Goal: Transaction & Acquisition: Purchase product/service

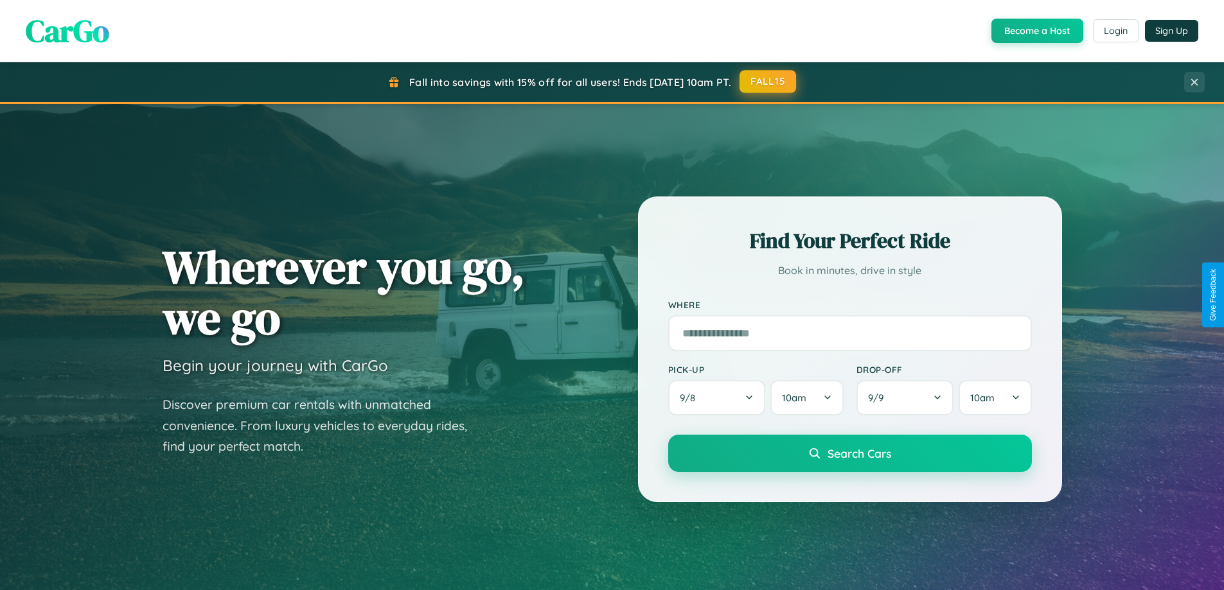
click at [768, 82] on button "FALL15" at bounding box center [767, 81] width 57 height 23
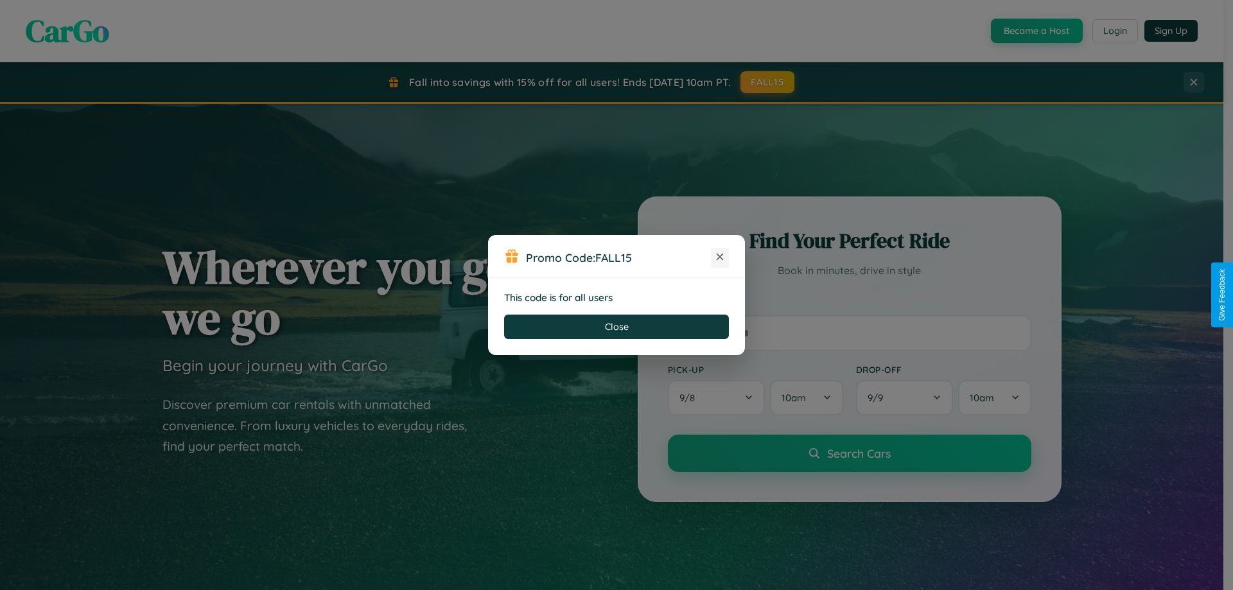
click at [720, 258] on icon at bounding box center [720, 257] width 13 height 13
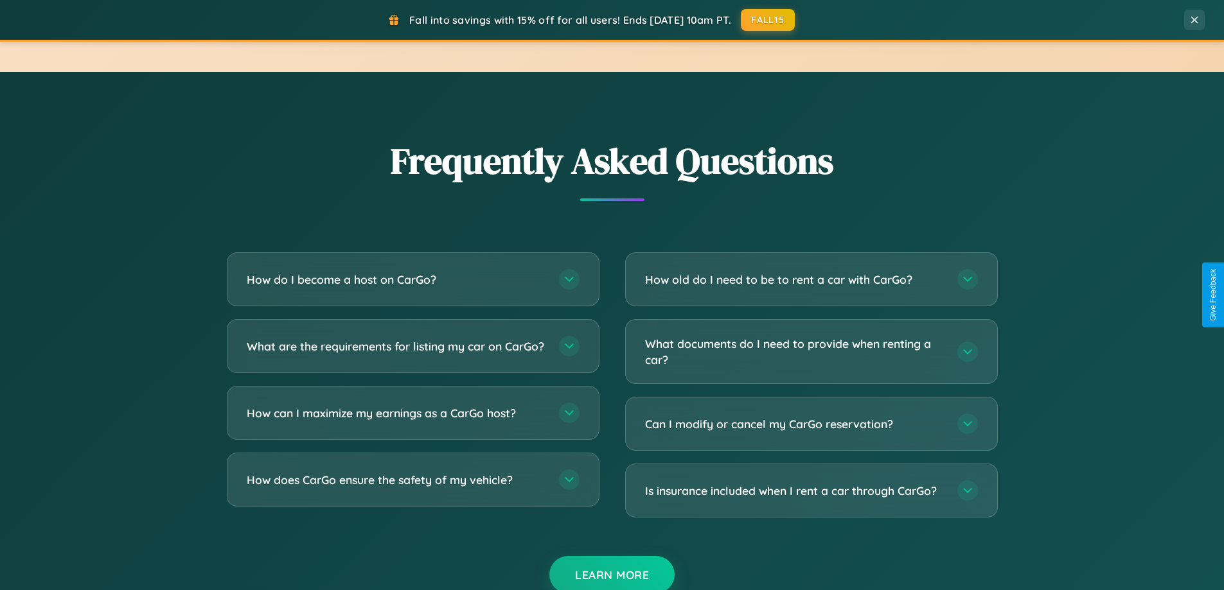
scroll to position [2472, 0]
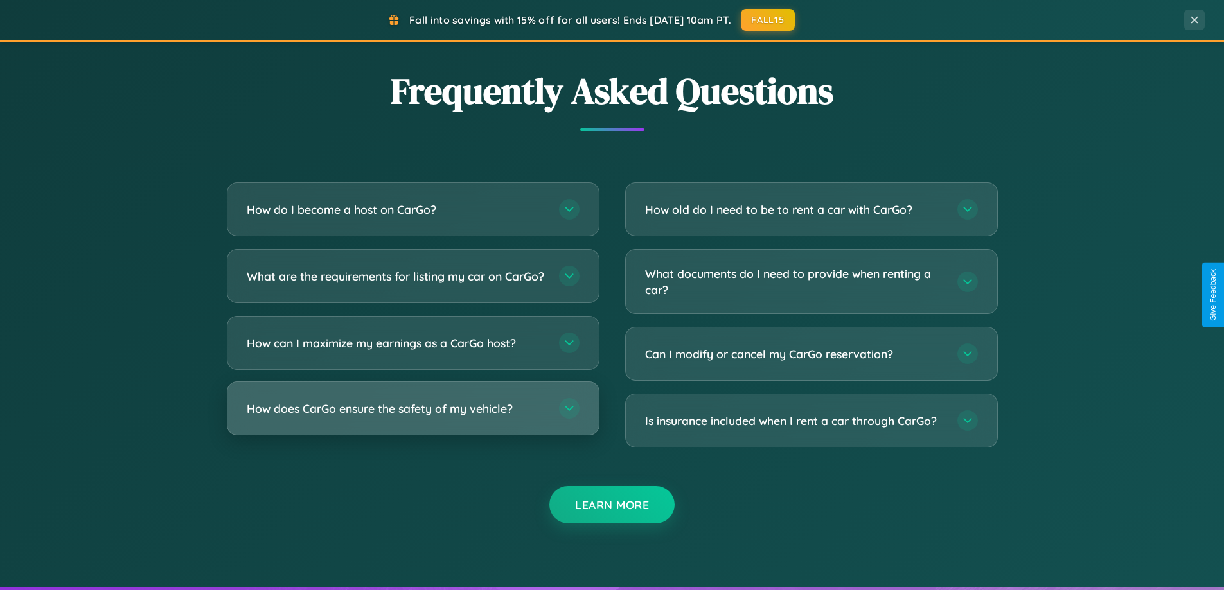
click at [412, 417] on h3 "How does CarGo ensure the safety of my vehicle?" at bounding box center [396, 409] width 299 height 16
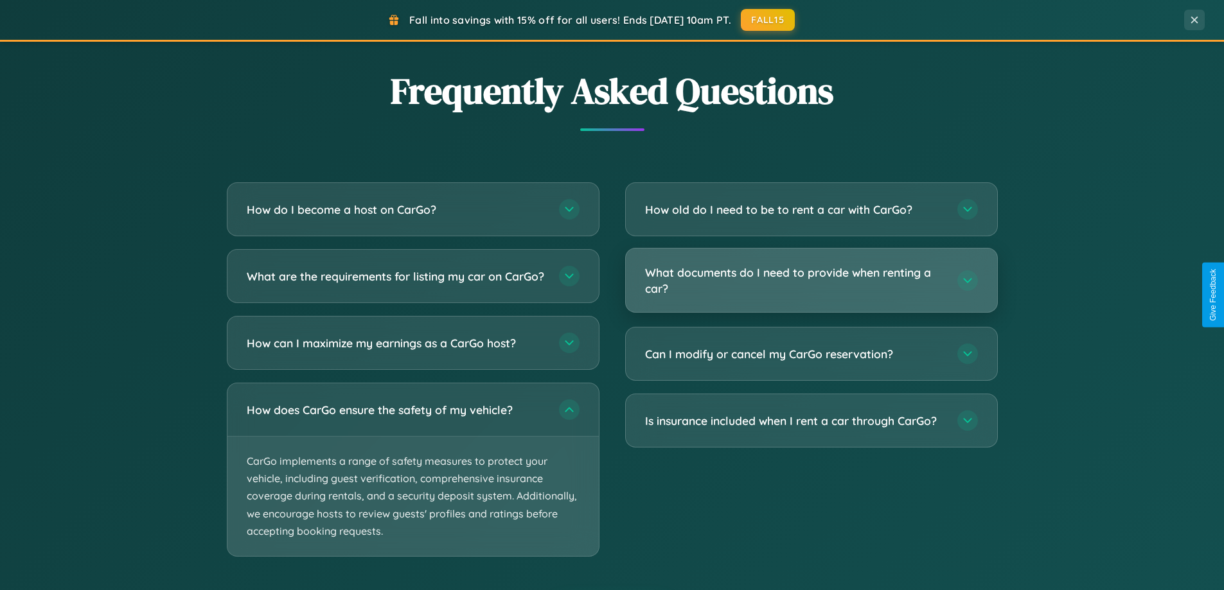
click at [811, 281] on h3 "What documents do I need to provide when renting a car?" at bounding box center [794, 280] width 299 height 31
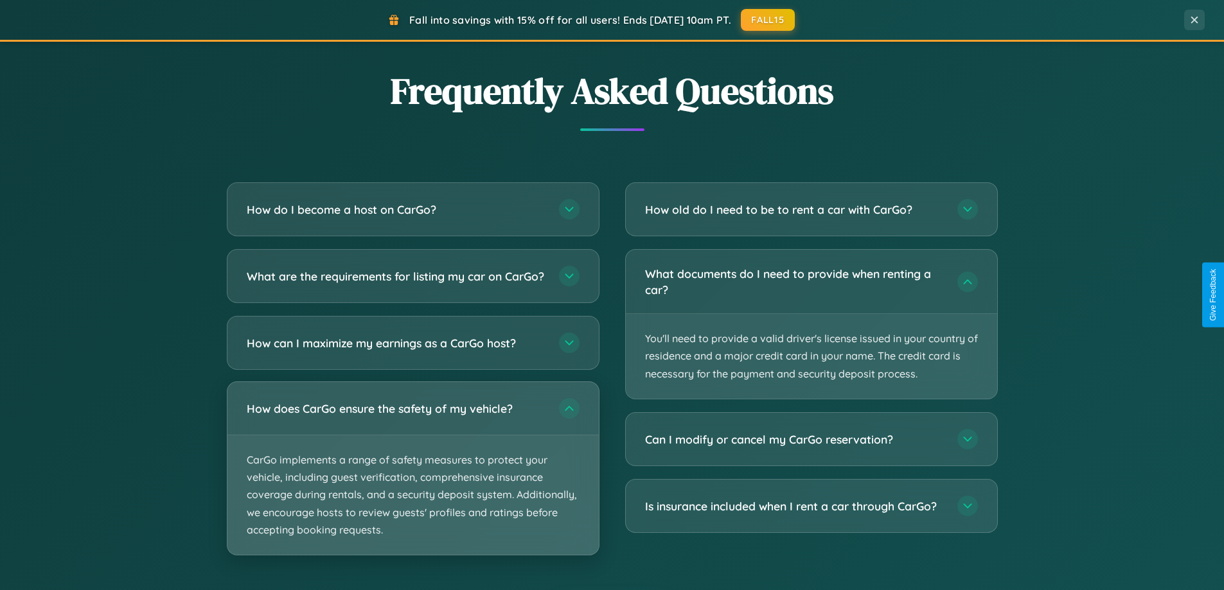
click at [412, 479] on p "CarGo implements a range of safety measures to protect your vehicle, including …" at bounding box center [412, 495] width 371 height 119
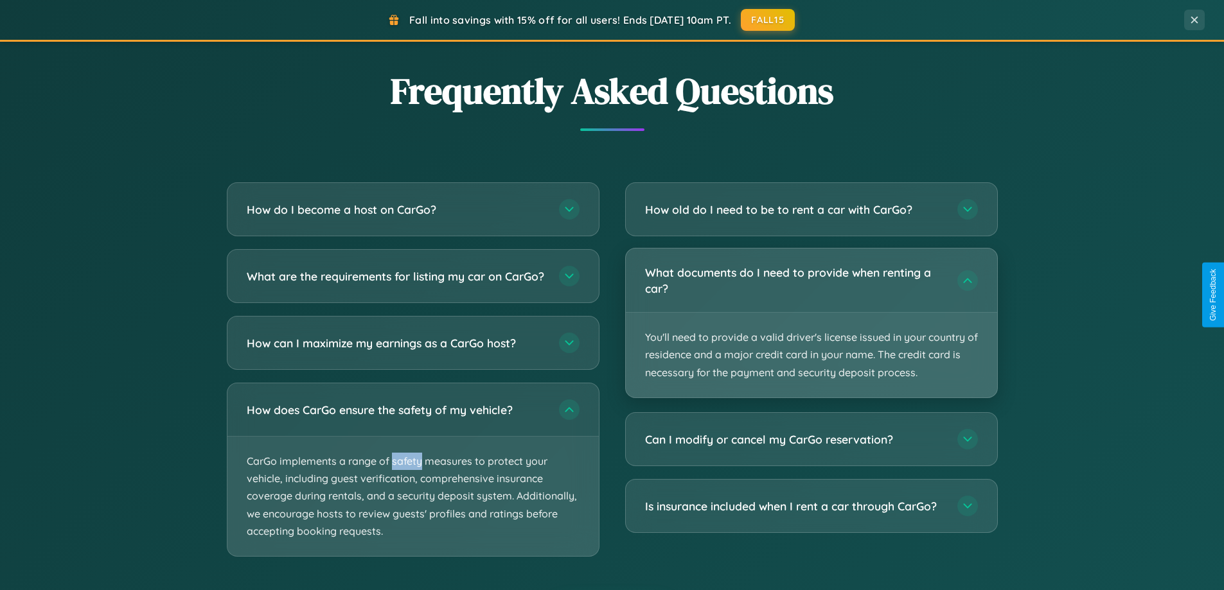
click at [811, 324] on p "You'll need to provide a valid driver's license issued in your country of resid…" at bounding box center [811, 355] width 371 height 85
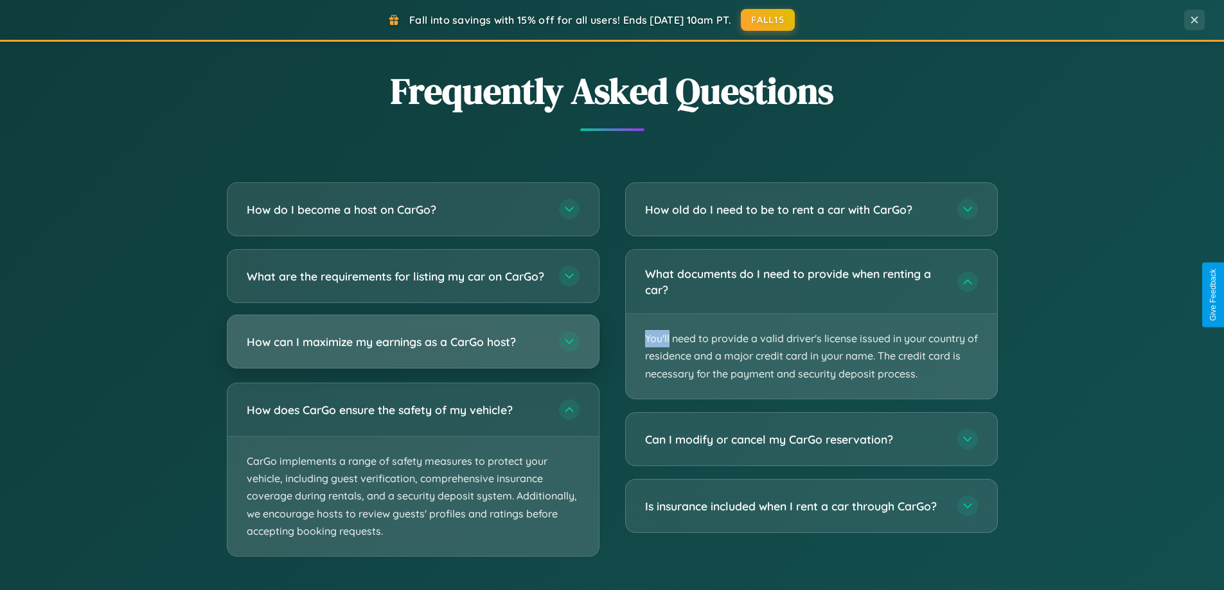
click at [412, 350] on h3 "How can I maximize my earnings as a CarGo host?" at bounding box center [396, 342] width 299 height 16
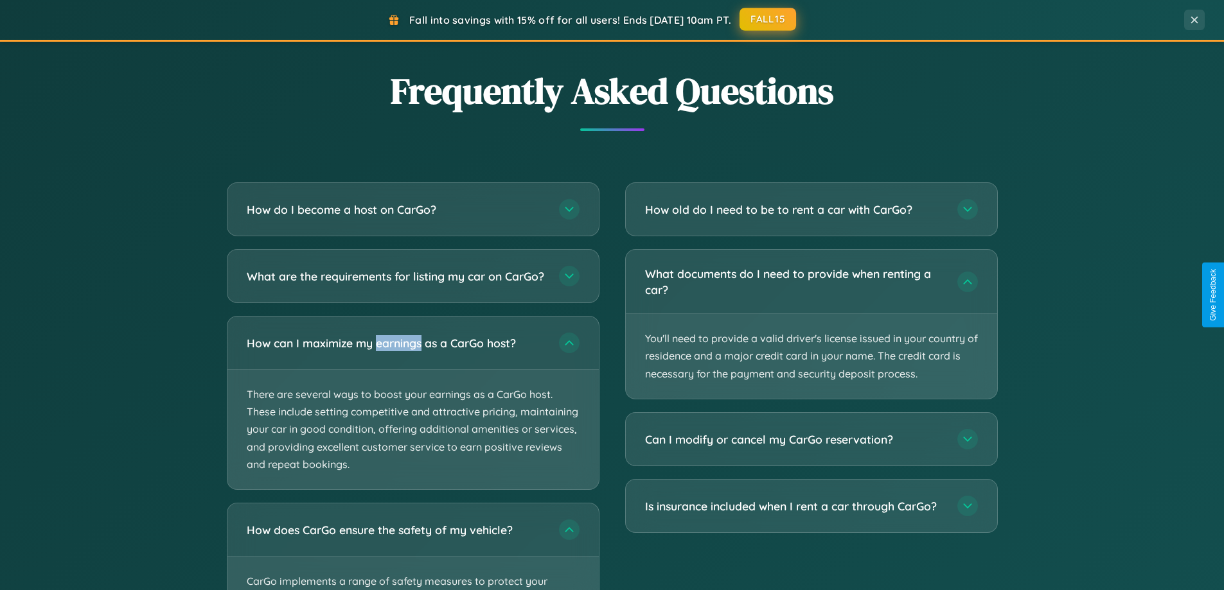
click at [768, 20] on button "FALL15" at bounding box center [767, 19] width 57 height 23
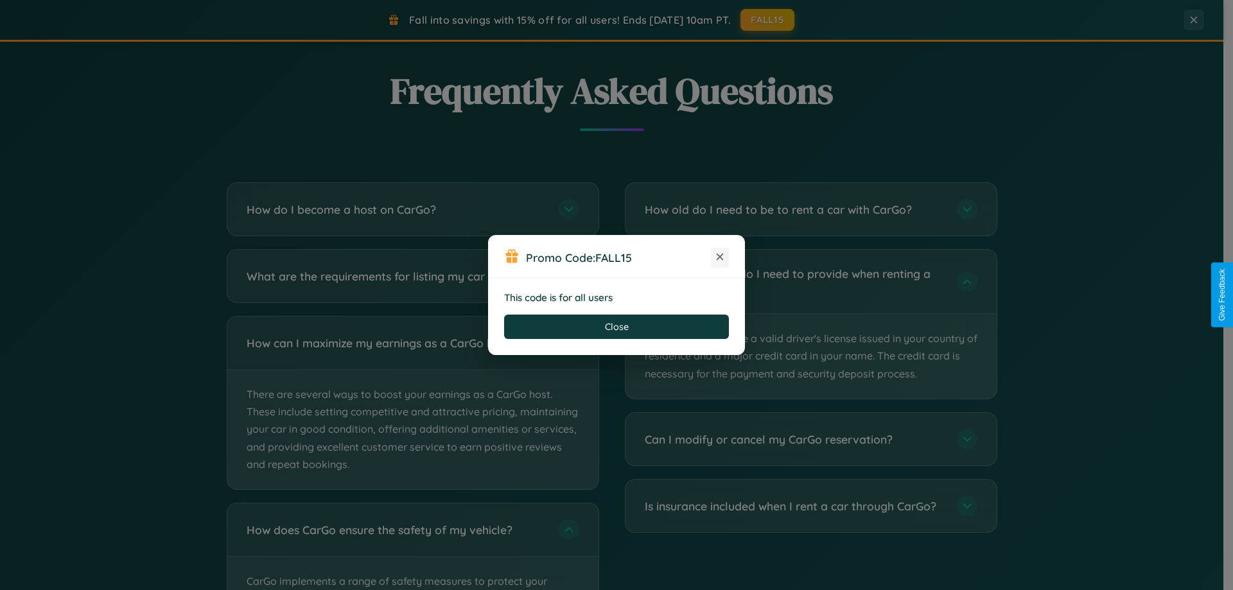
click at [720, 258] on icon at bounding box center [720, 257] width 13 height 13
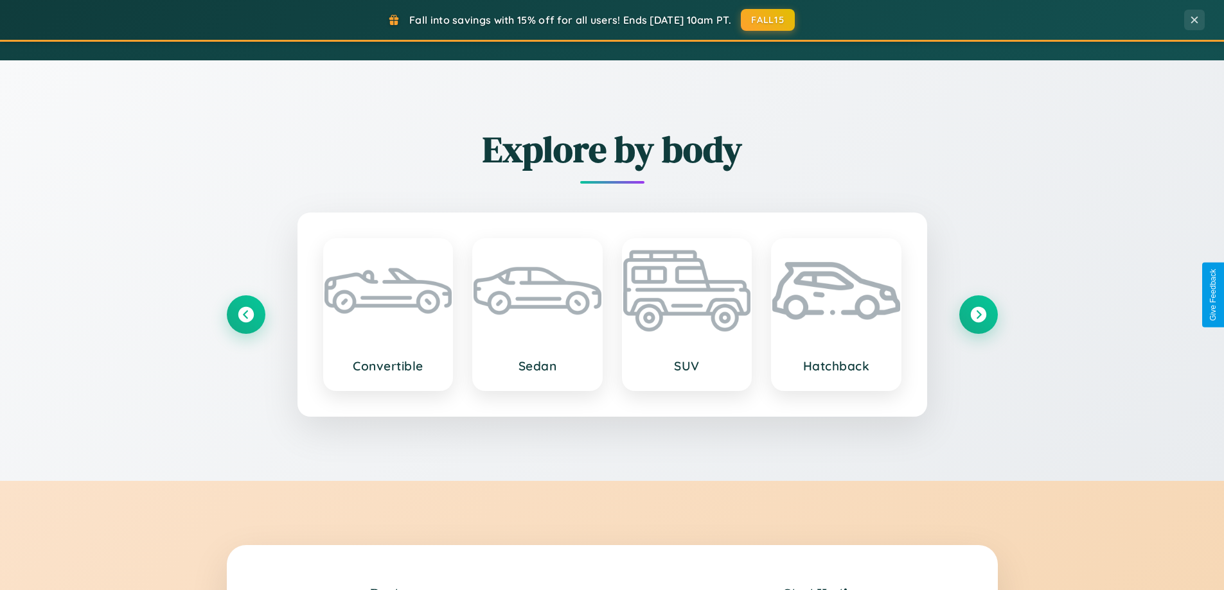
scroll to position [884, 0]
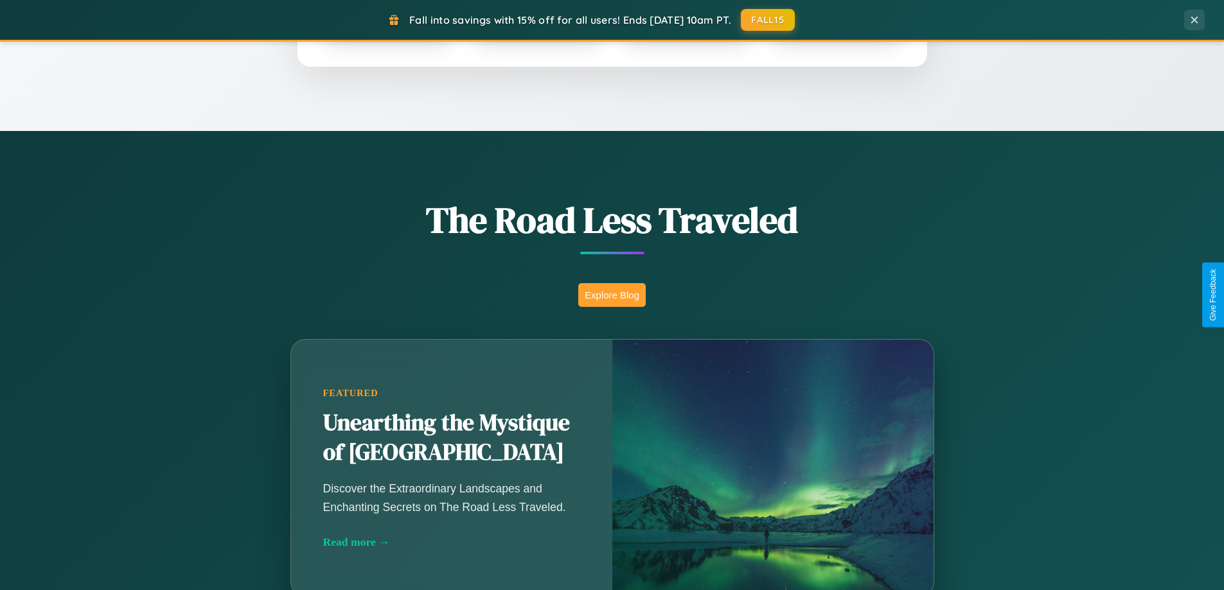
click at [612, 295] on button "Explore Blog" at bounding box center [611, 295] width 67 height 24
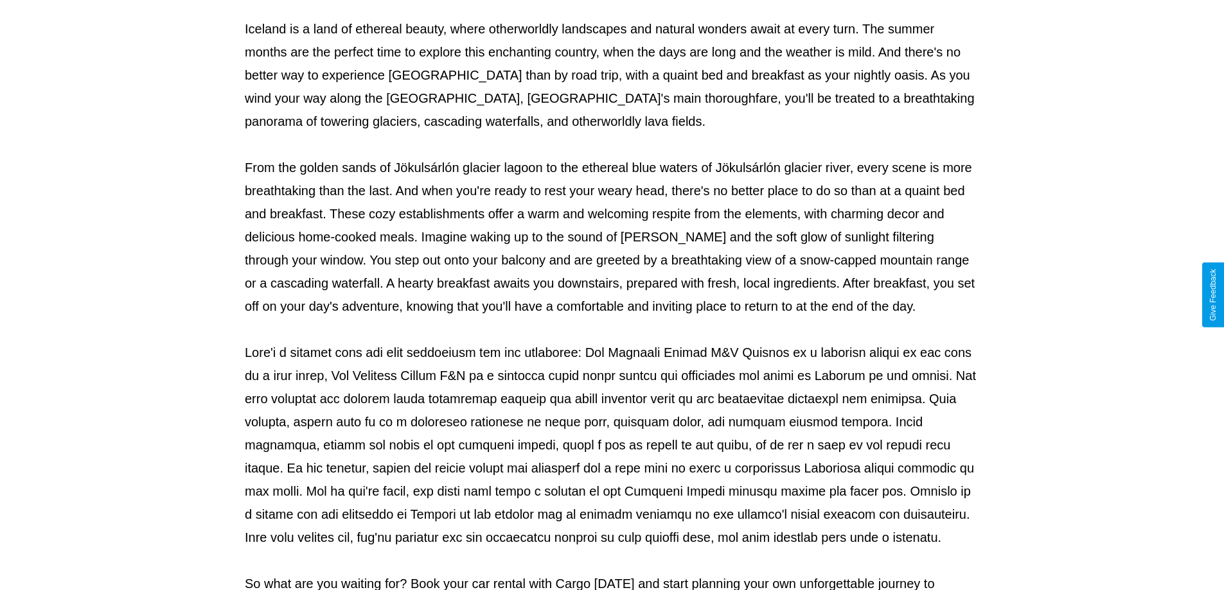
scroll to position [416, 0]
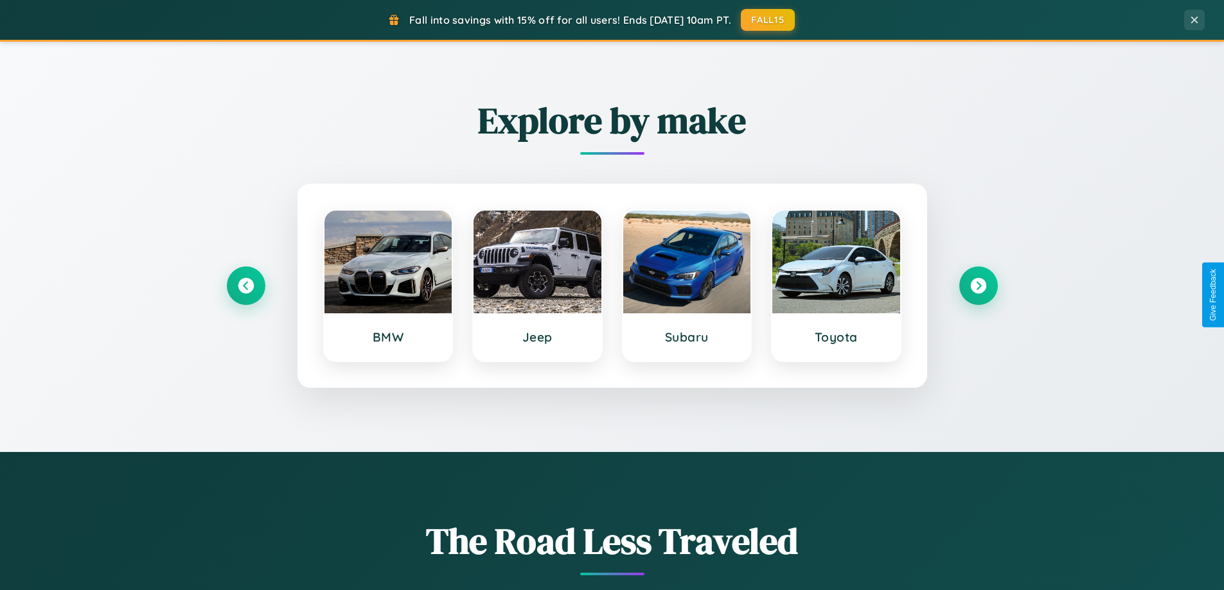
scroll to position [554, 0]
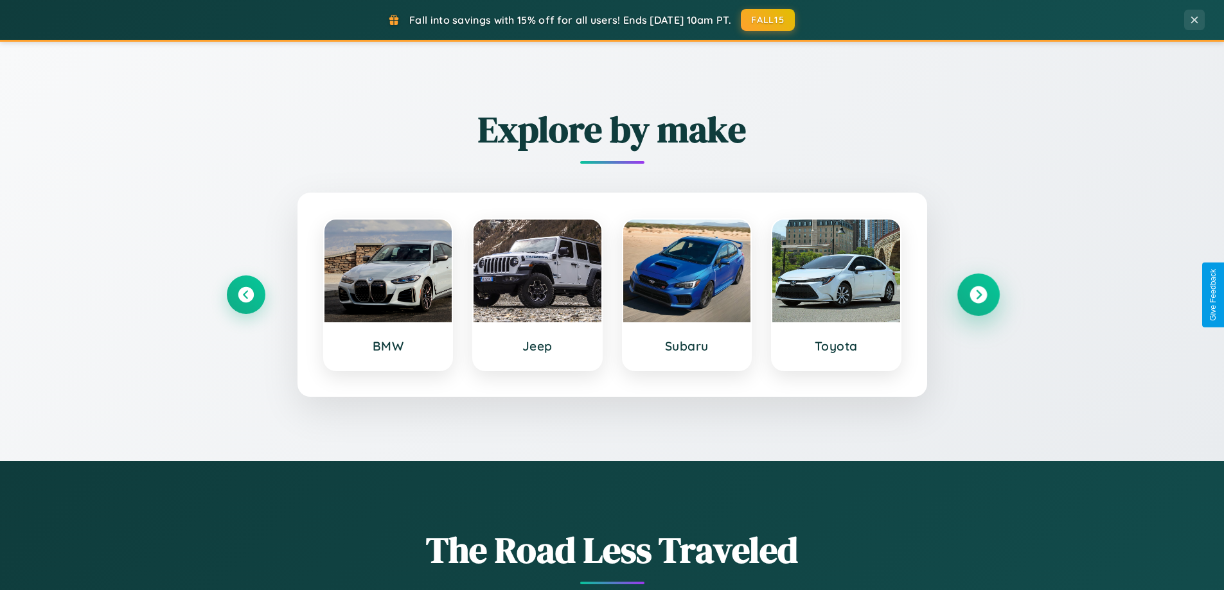
click at [978, 295] on icon at bounding box center [977, 294] width 17 height 17
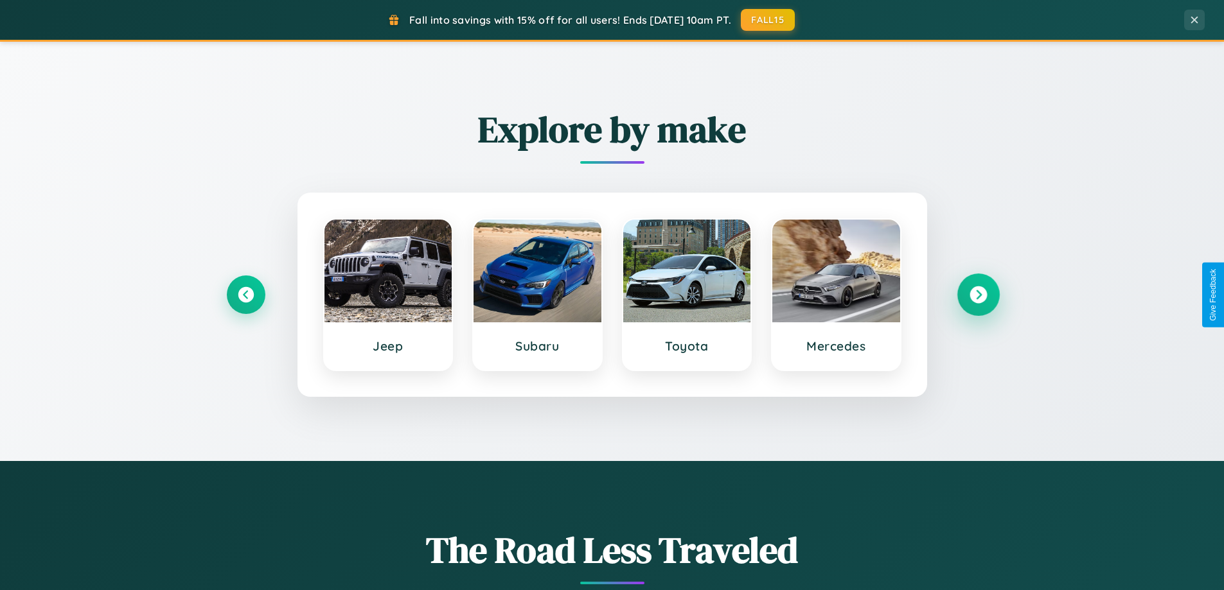
click at [978, 295] on icon at bounding box center [977, 294] width 17 height 17
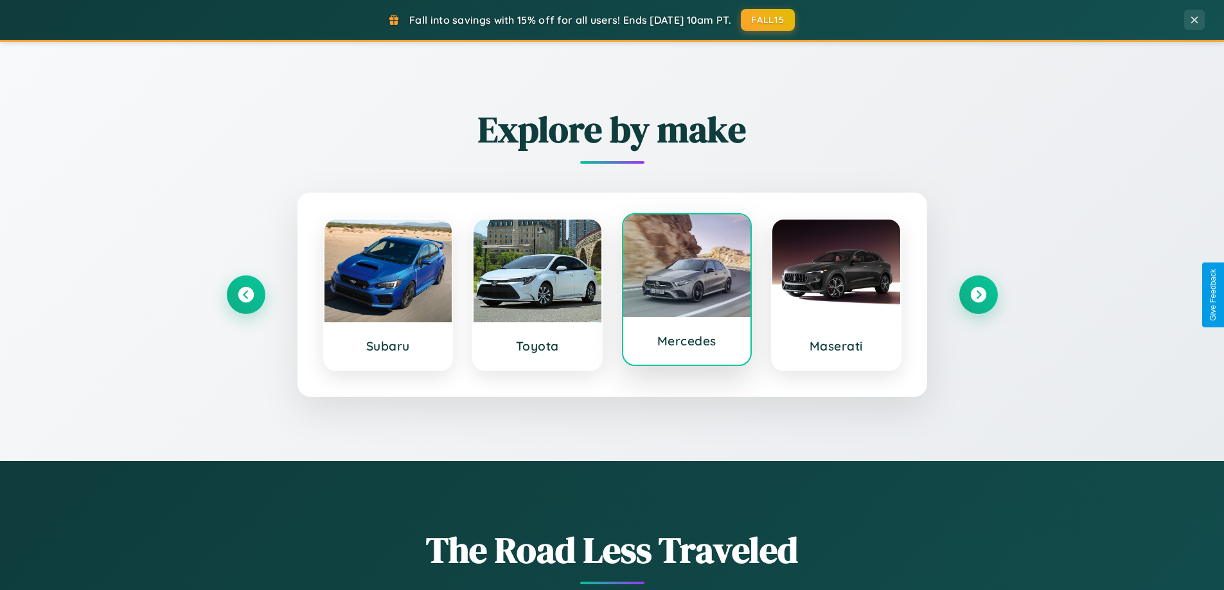
click at [686, 292] on div at bounding box center [687, 266] width 128 height 103
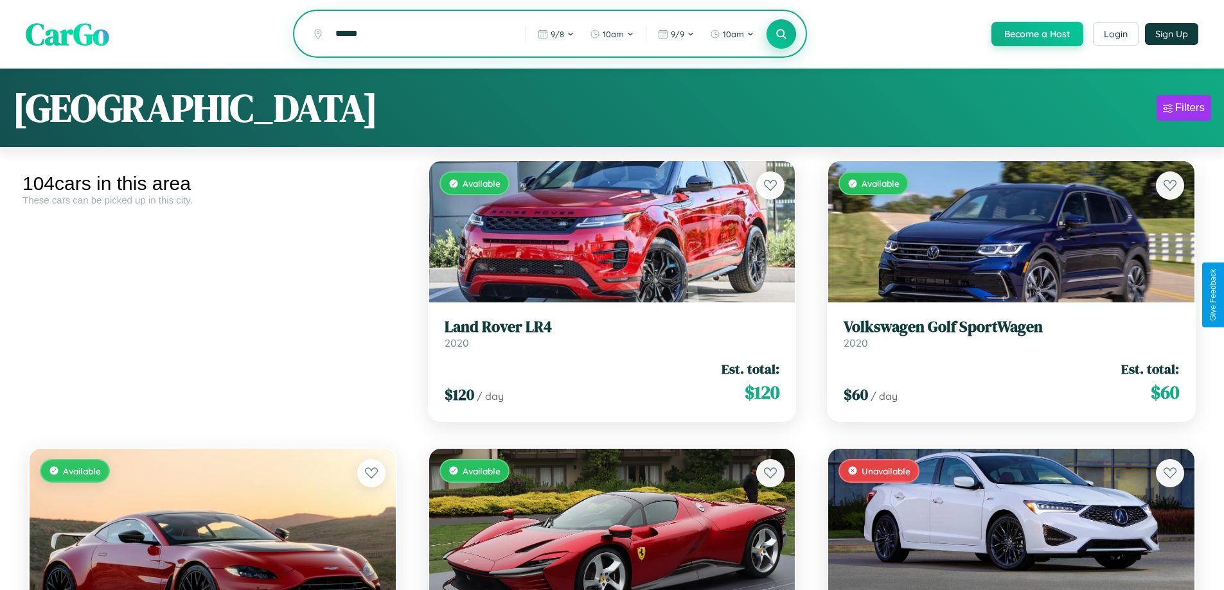
click at [780, 35] on icon at bounding box center [781, 34] width 12 height 12
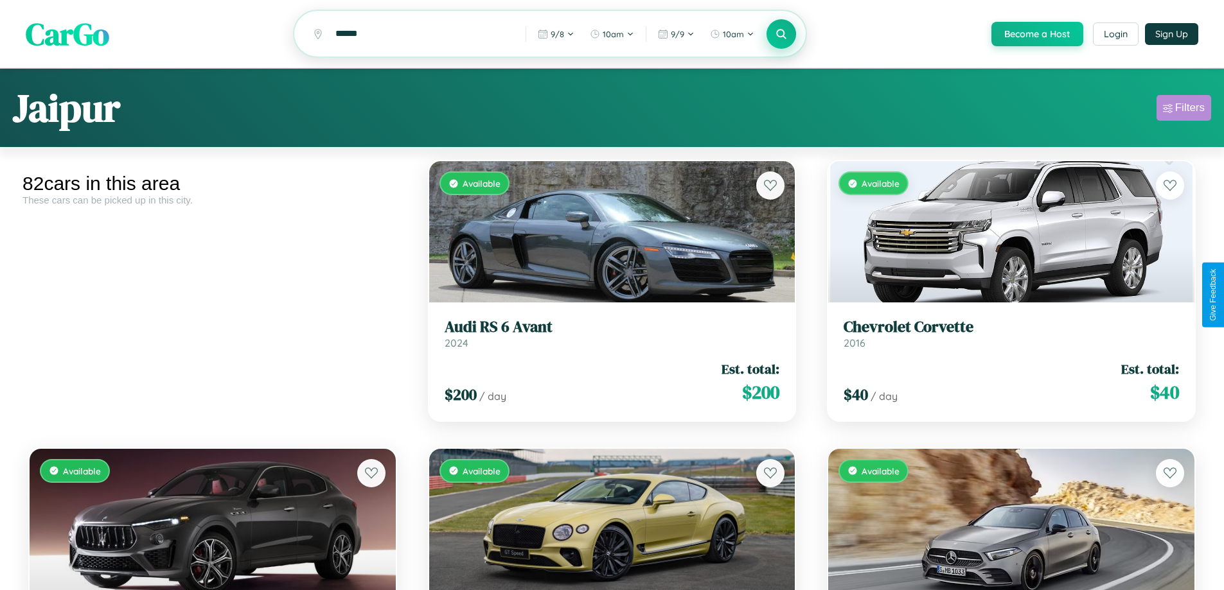
click at [1183, 110] on div "Filters" at bounding box center [1190, 107] width 30 height 13
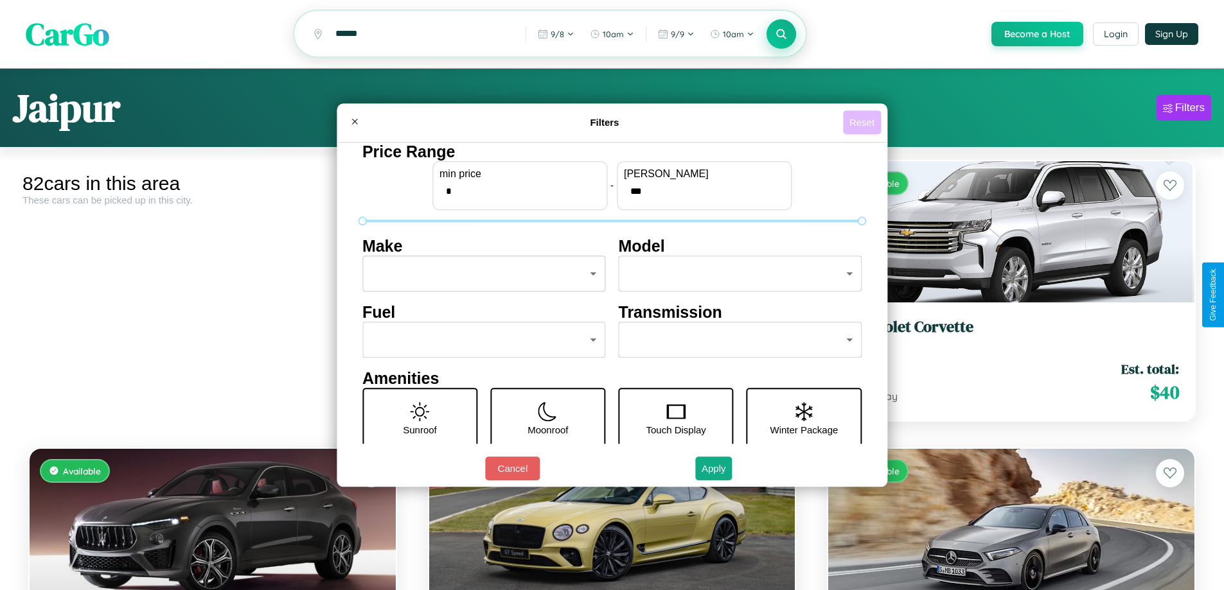
click at [863, 122] on button "Reset" at bounding box center [862, 122] width 38 height 24
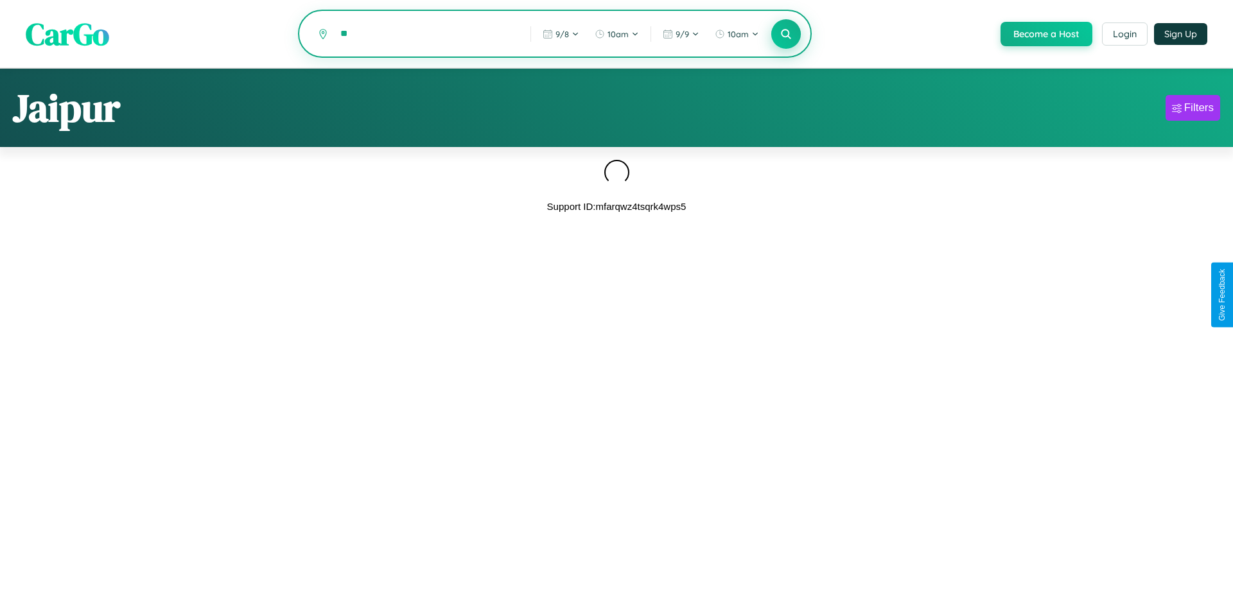
type input "*"
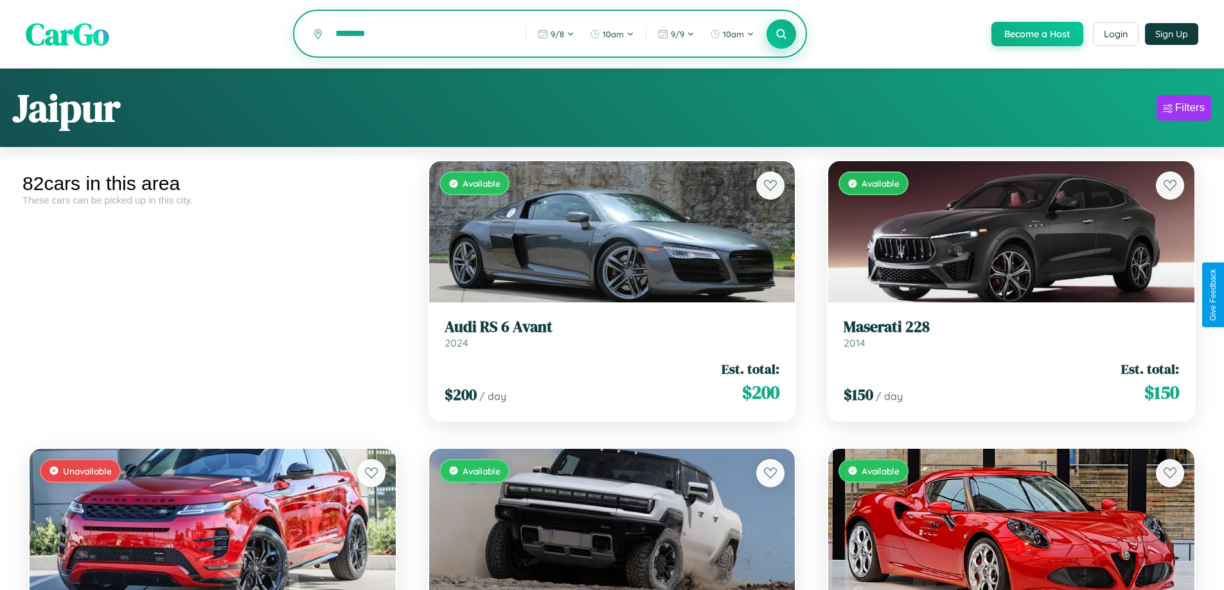
type input "********"
click at [780, 34] on icon at bounding box center [781, 34] width 12 height 12
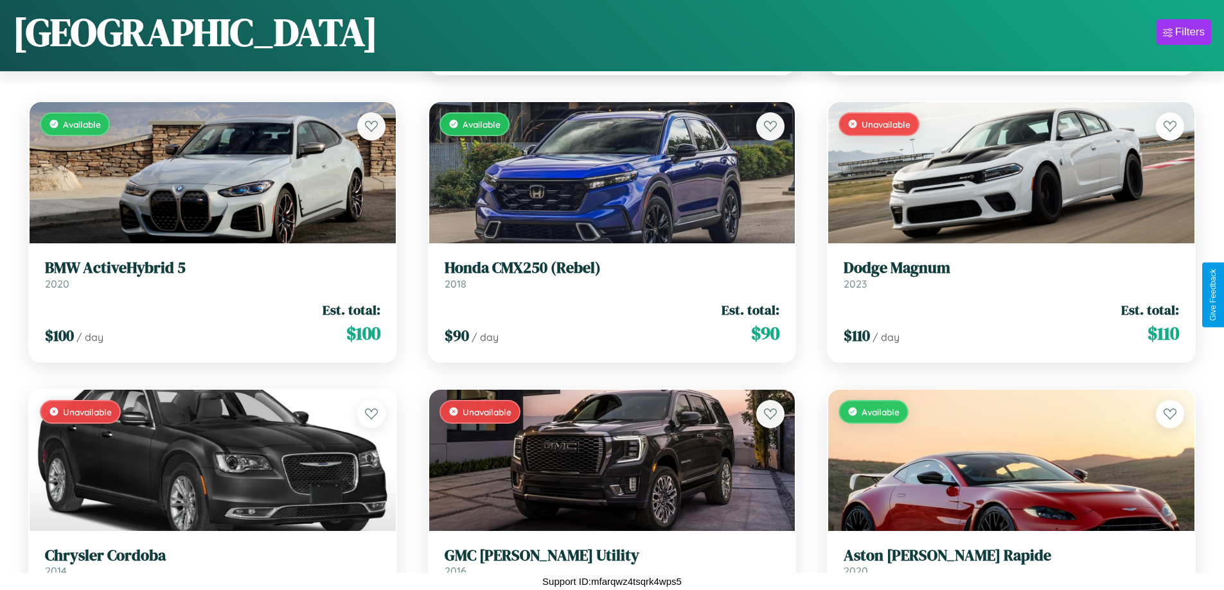
scroll to position [1906, 0]
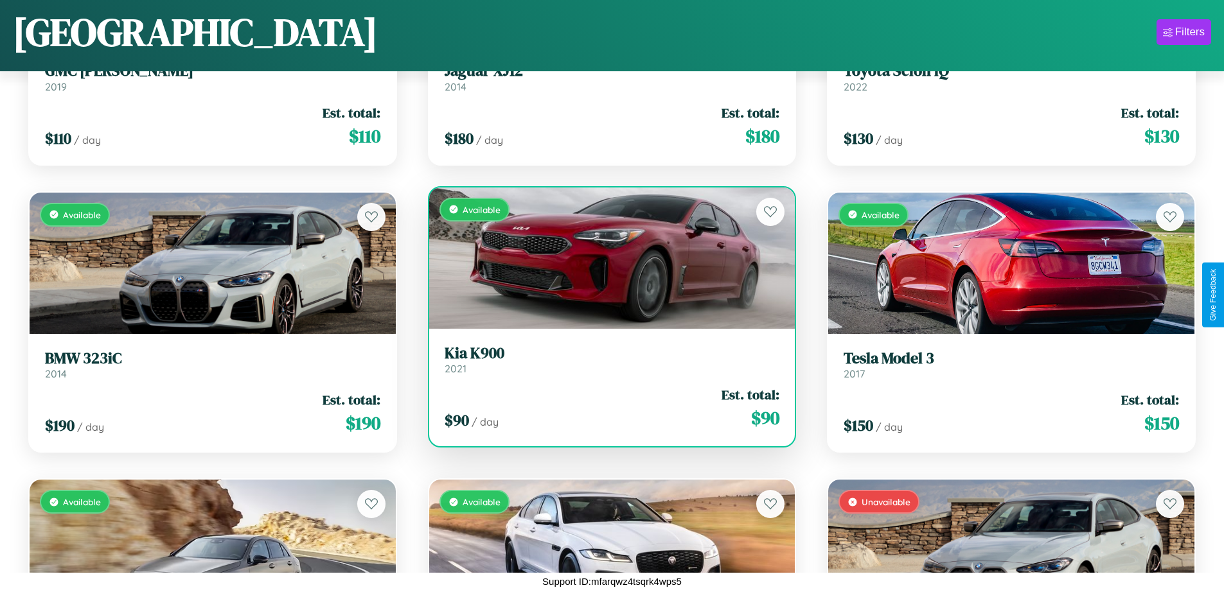
click at [606, 359] on h3 "Kia K900" at bounding box center [612, 353] width 335 height 19
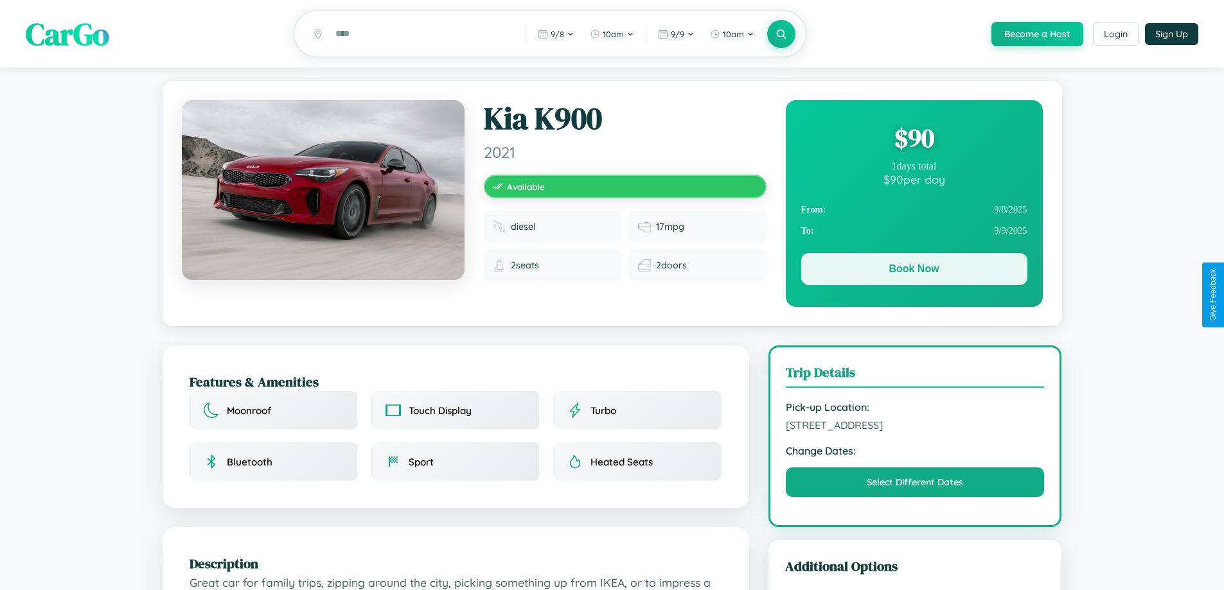
click at [913, 271] on button "Book Now" at bounding box center [914, 269] width 226 height 32
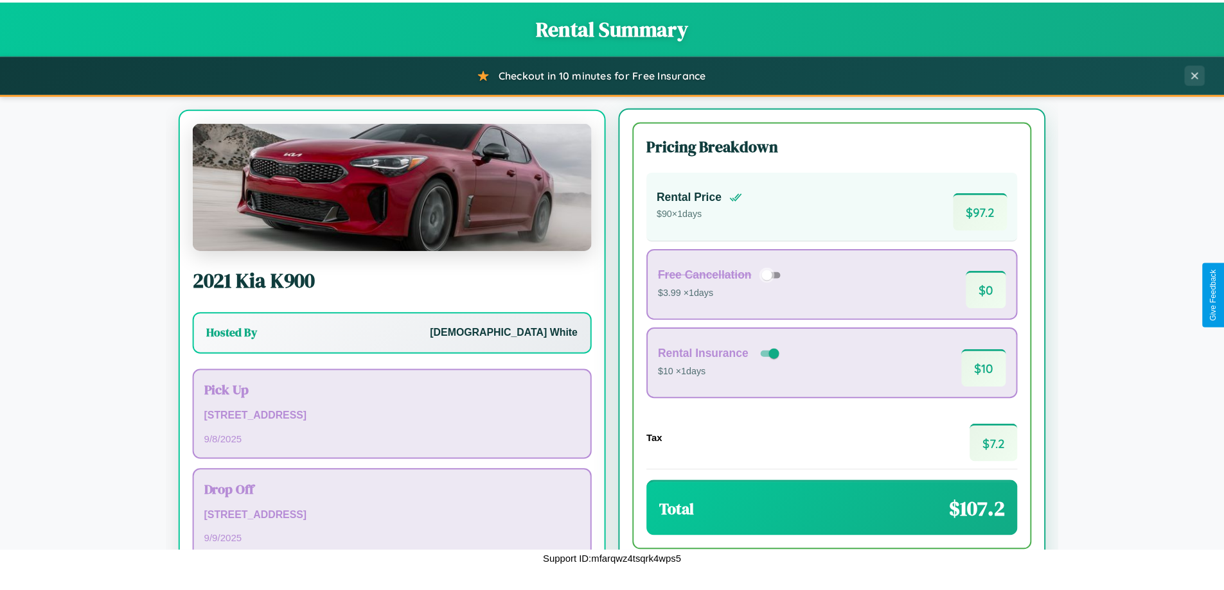
scroll to position [60, 0]
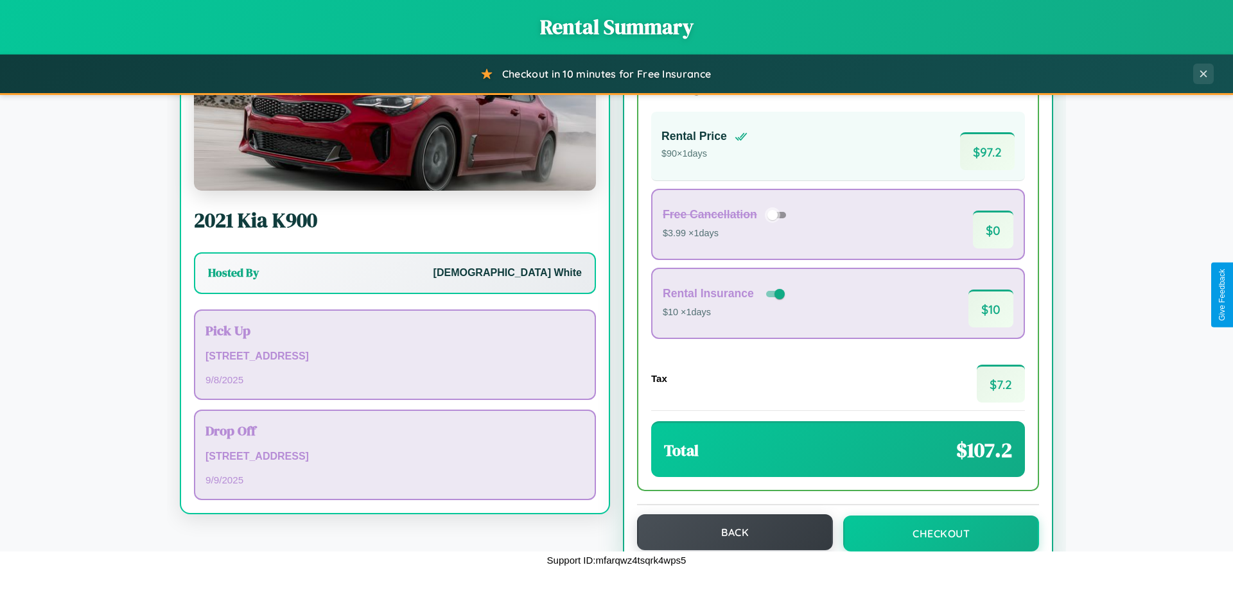
click at [729, 533] on button "Back" at bounding box center [735, 533] width 196 height 36
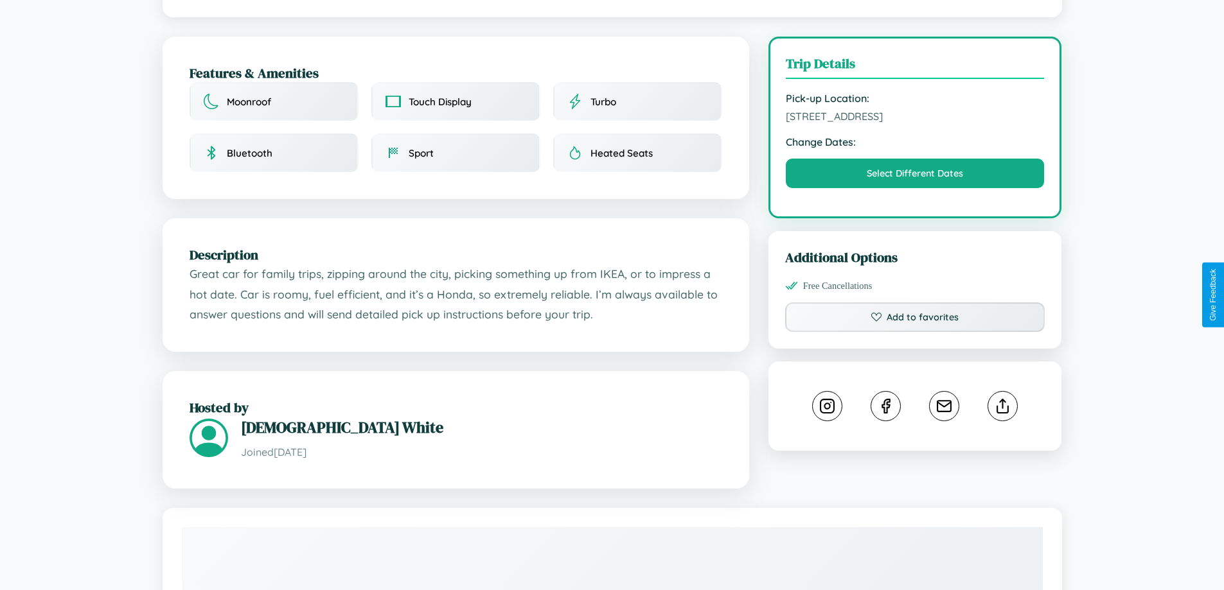
scroll to position [422, 0]
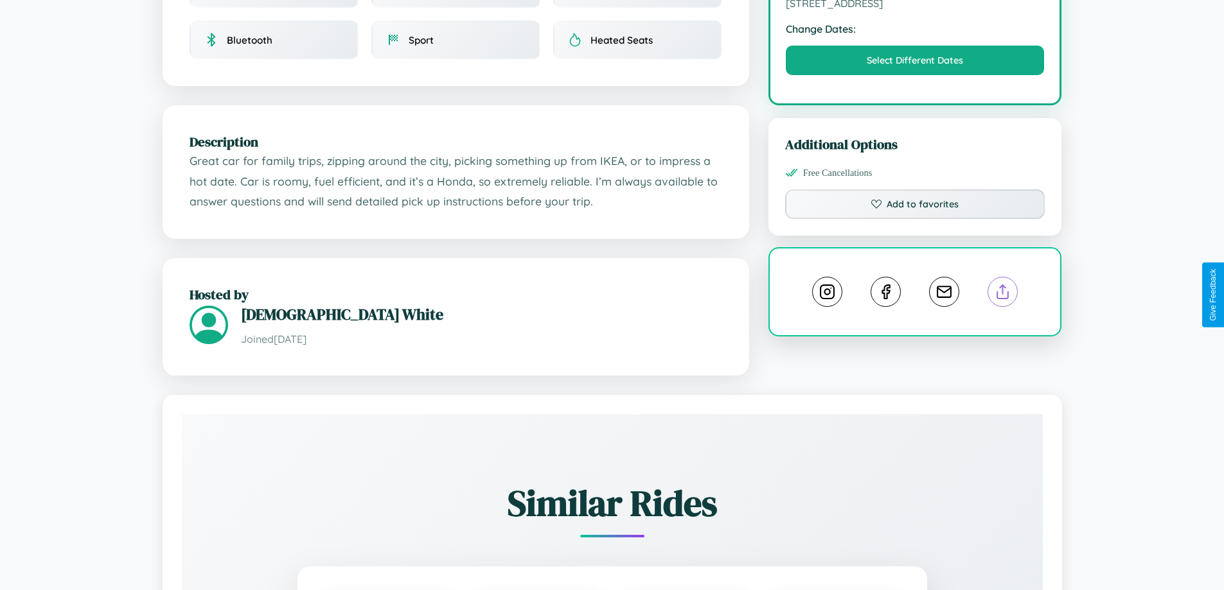
click at [1003, 294] on line at bounding box center [1003, 289] width 0 height 9
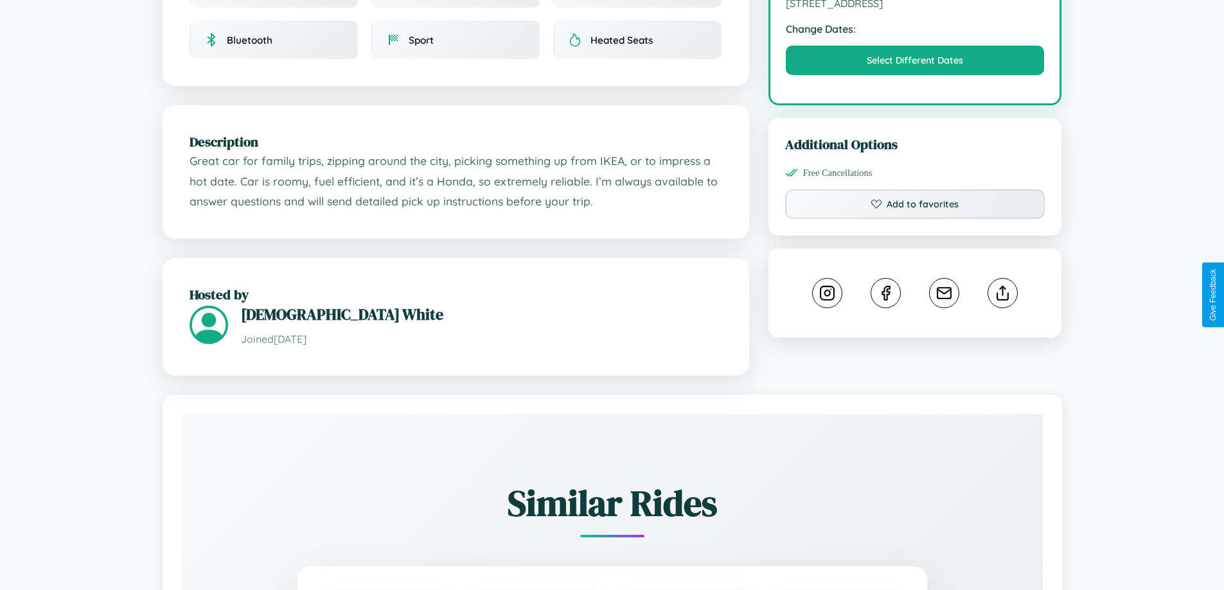
scroll to position [333, 0]
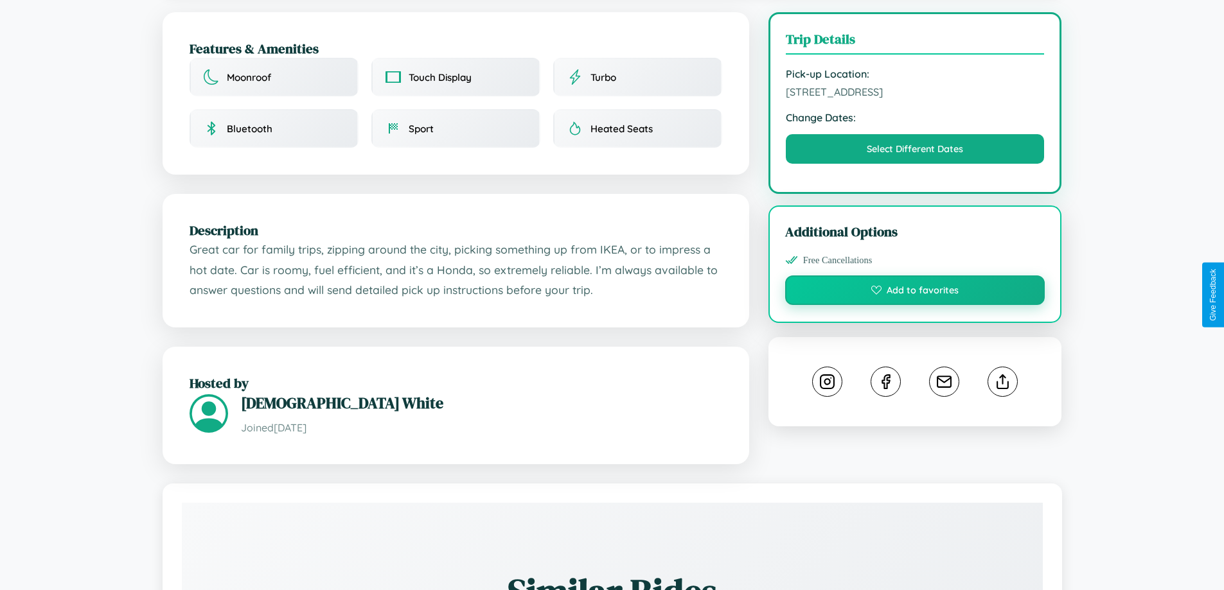
click at [915, 294] on button "Add to favorites" at bounding box center [915, 291] width 260 height 30
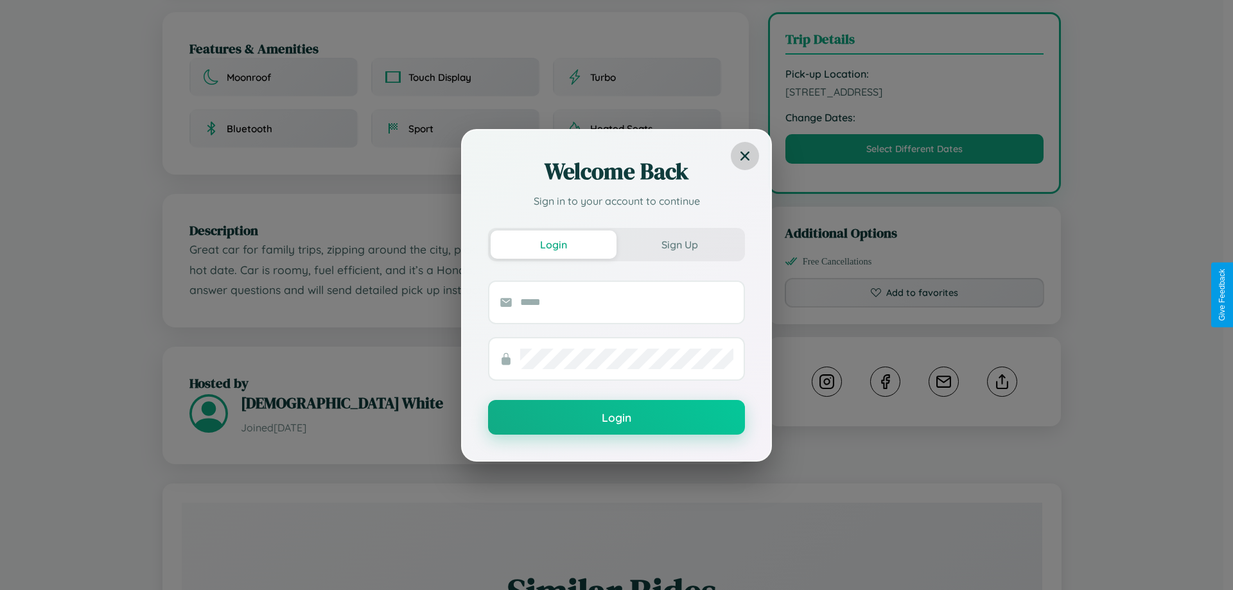
click at [745, 155] on icon at bounding box center [745, 155] width 9 height 9
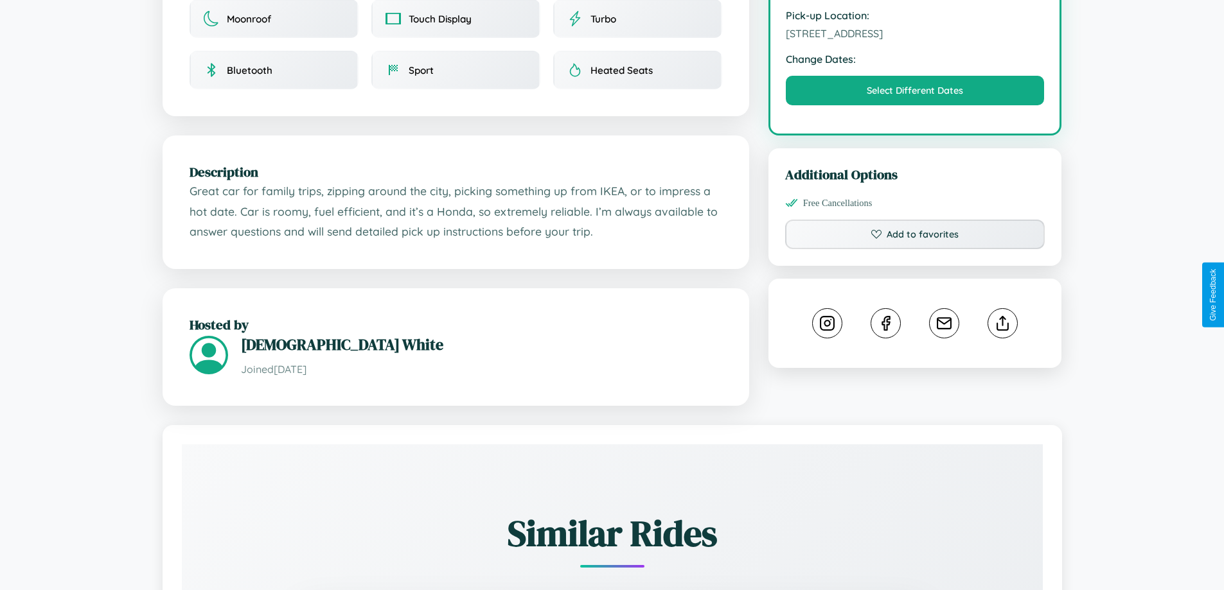
scroll to position [422, 0]
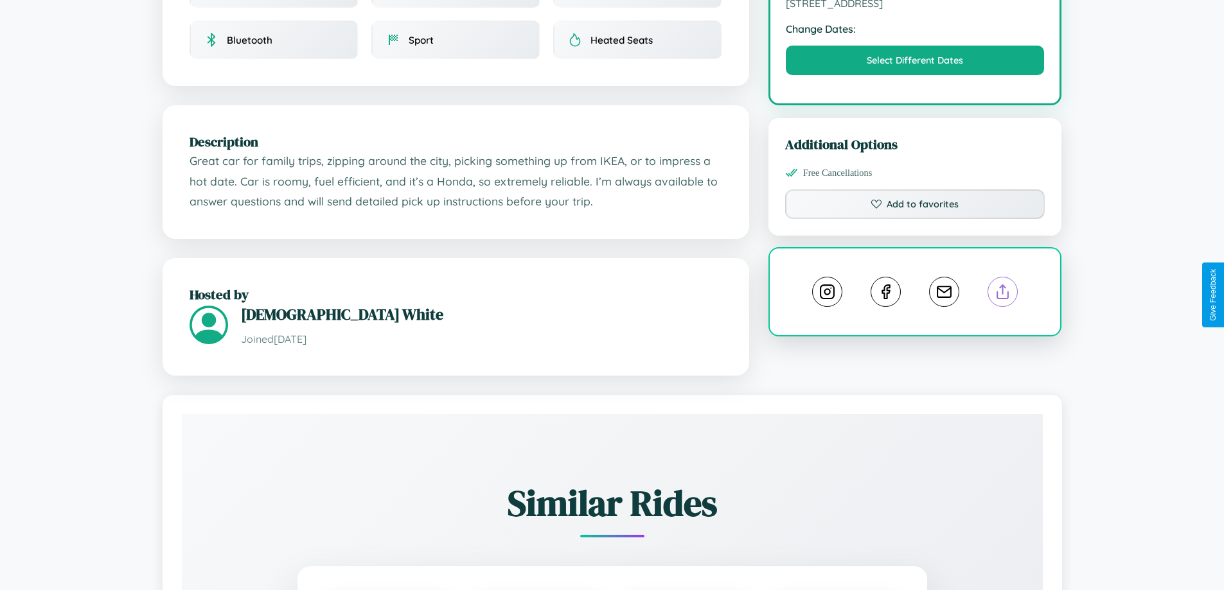
click at [1003, 294] on line at bounding box center [1003, 289] width 0 height 9
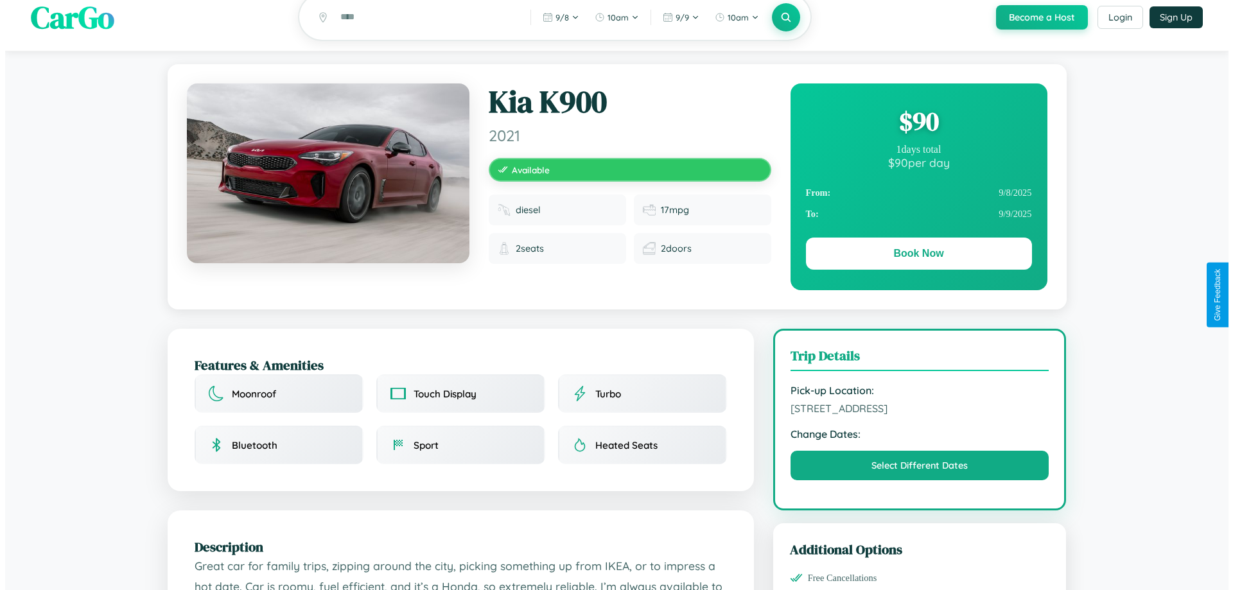
scroll to position [0, 0]
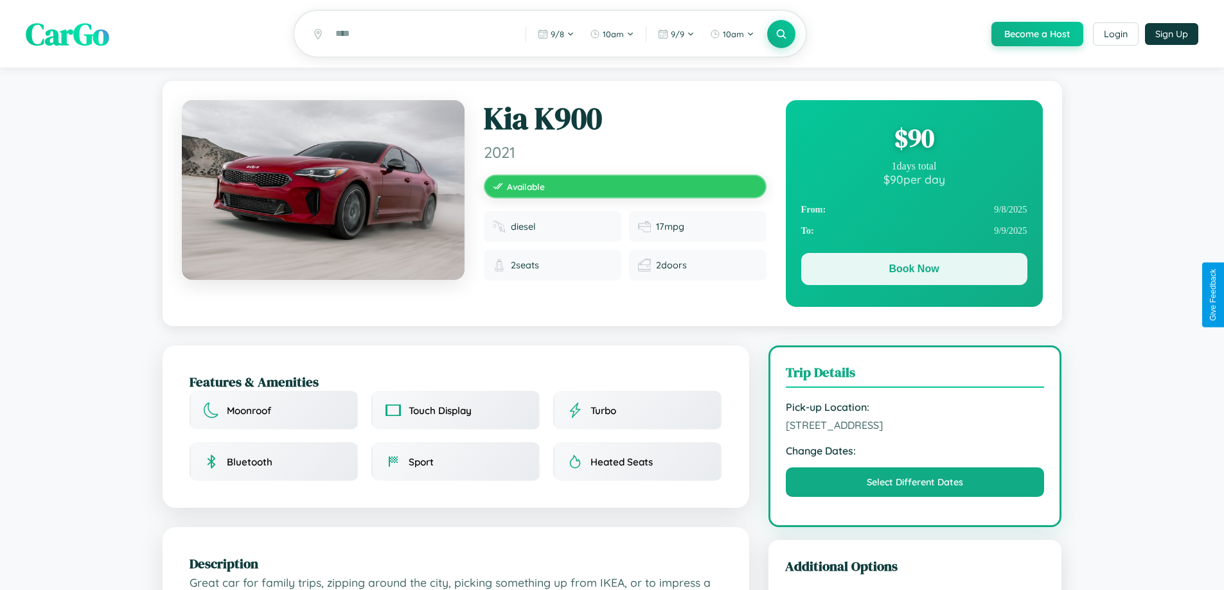
click at [913, 271] on button "Book Now" at bounding box center [914, 269] width 226 height 32
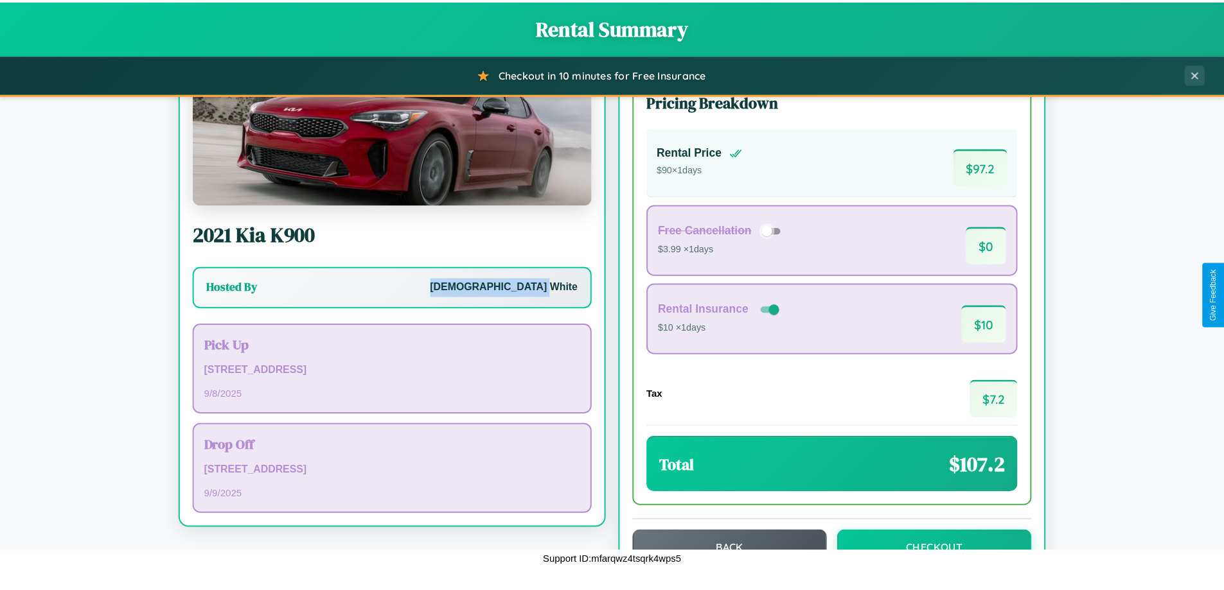
scroll to position [88, 0]
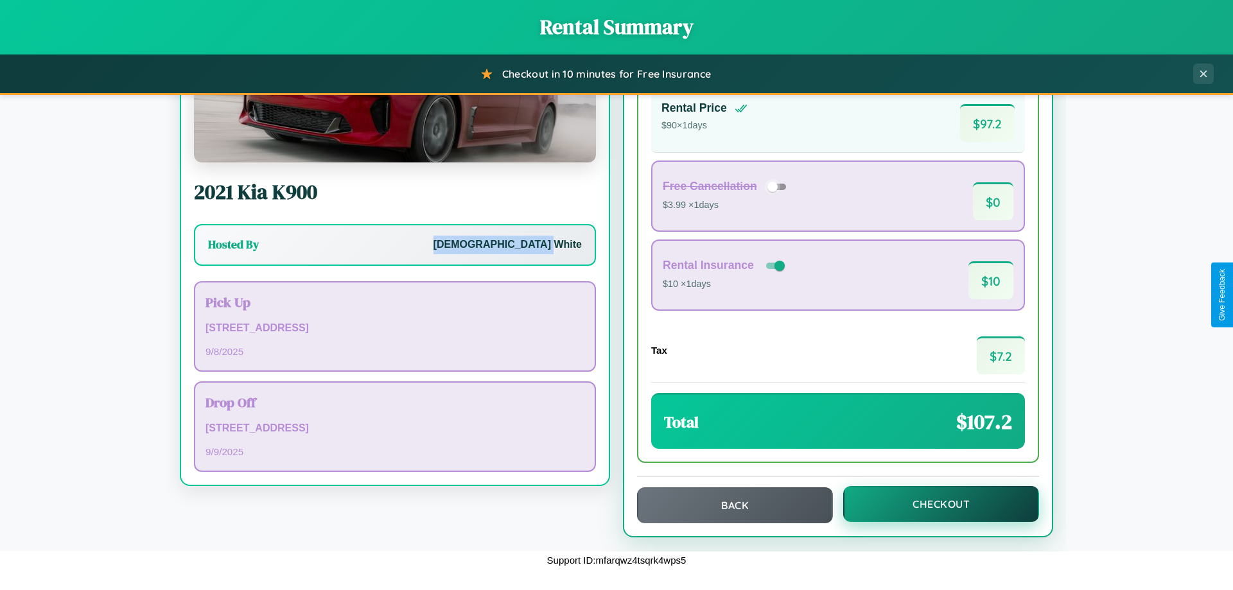
click at [933, 504] on button "Checkout" at bounding box center [941, 504] width 196 height 36
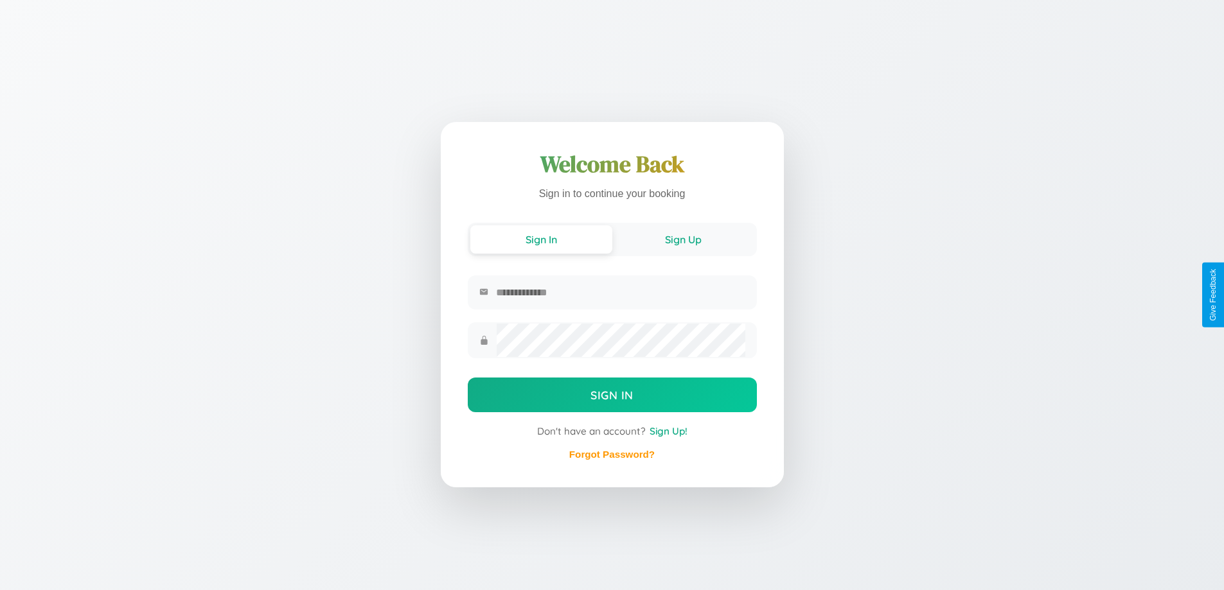
click at [683, 239] on button "Sign Up" at bounding box center [683, 239] width 142 height 28
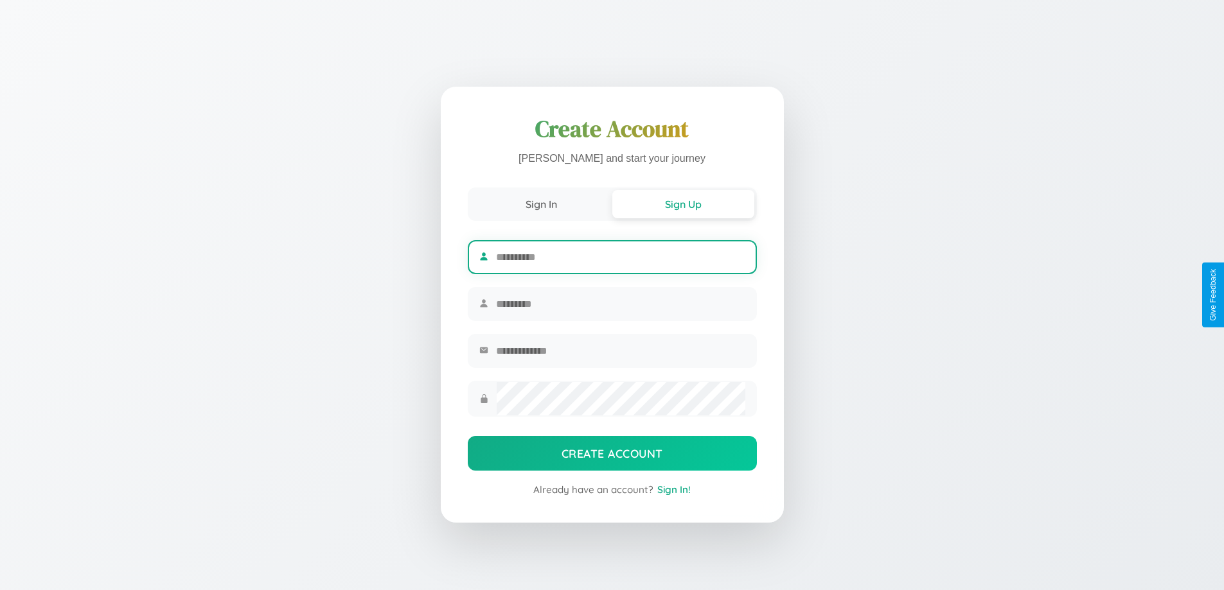
click at [620, 255] on input "text" at bounding box center [620, 257] width 249 height 31
type input "********"
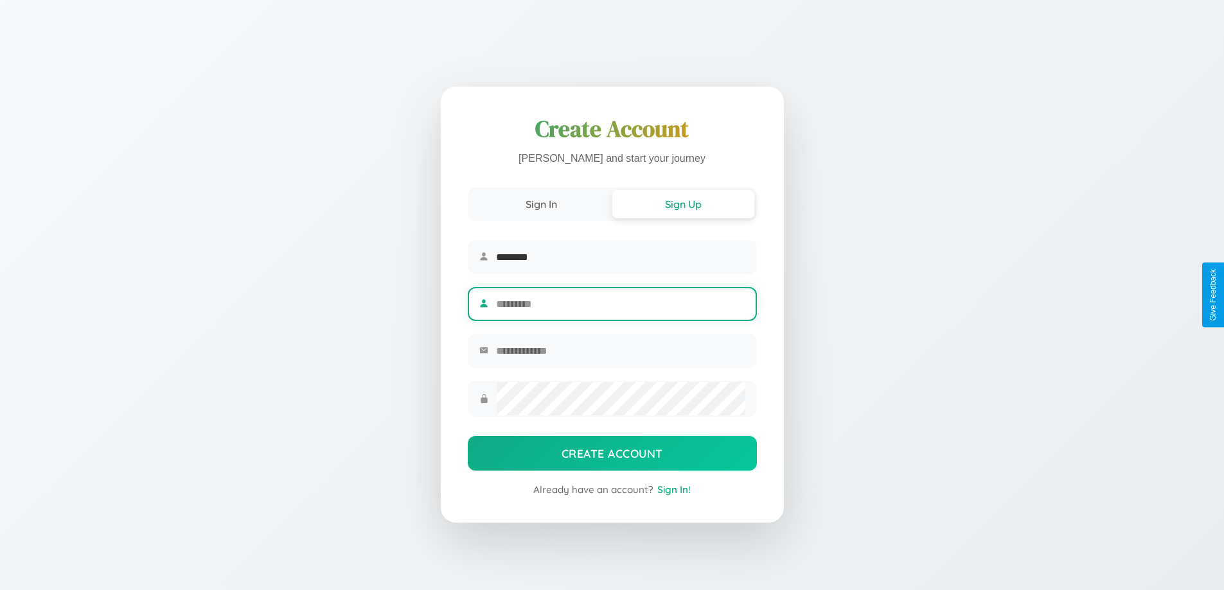
click at [620, 304] on input "text" at bounding box center [620, 303] width 249 height 31
type input "******"
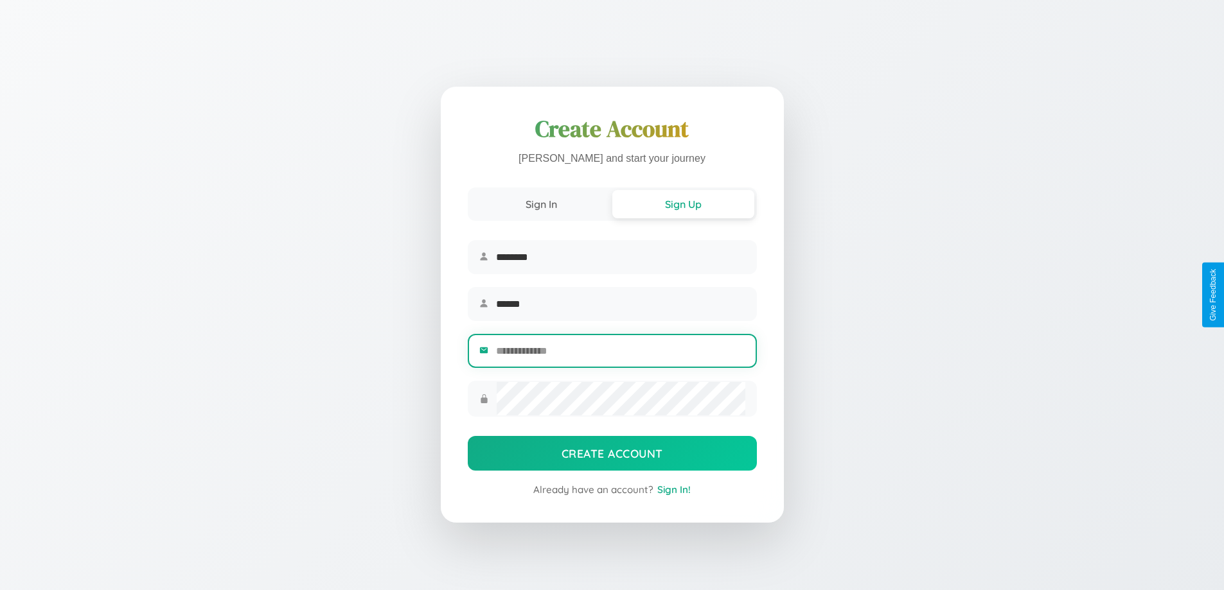
click at [620, 353] on input "email" at bounding box center [620, 350] width 249 height 31
type input "**********"
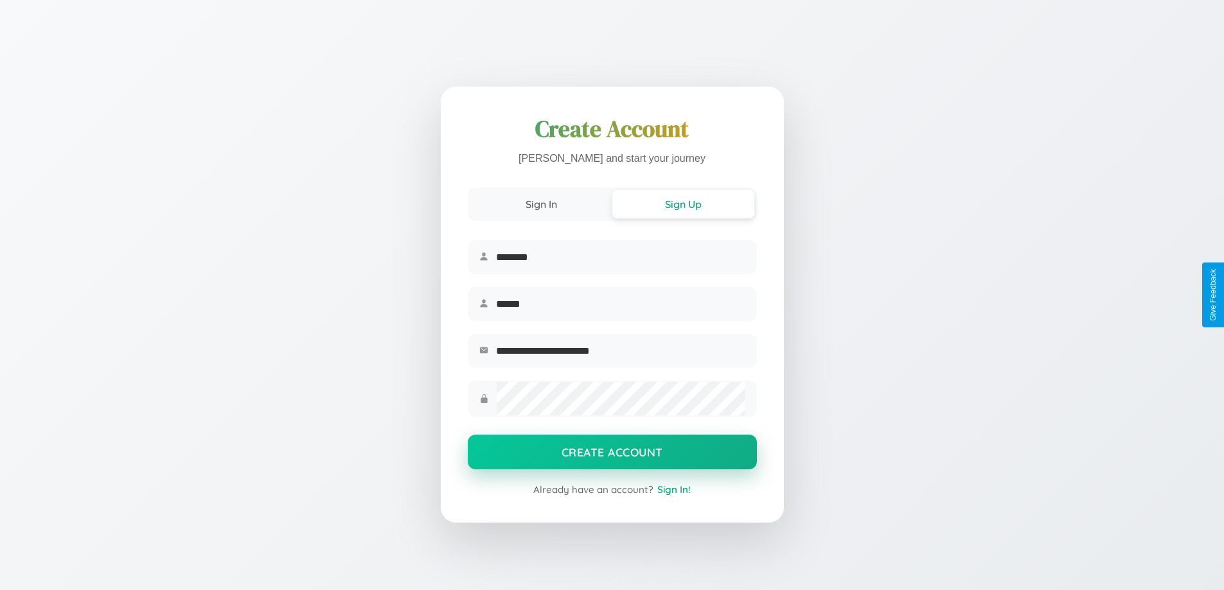
click at [612, 456] on button "Create Account" at bounding box center [612, 452] width 289 height 35
